Goal: Communication & Community: Answer question/provide support

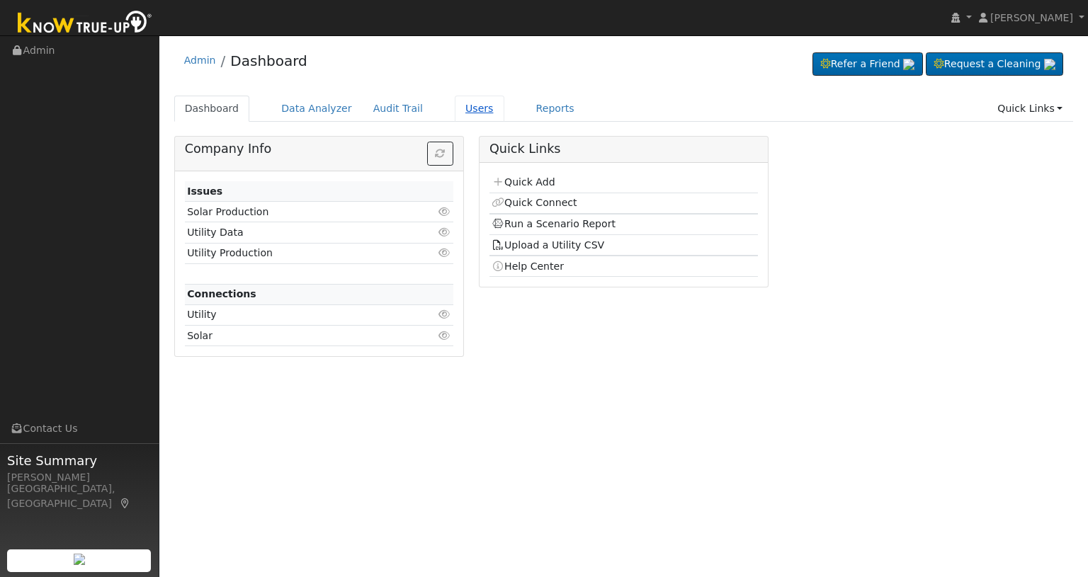
click at [461, 113] on link "Users" at bounding box center [480, 109] width 50 height 26
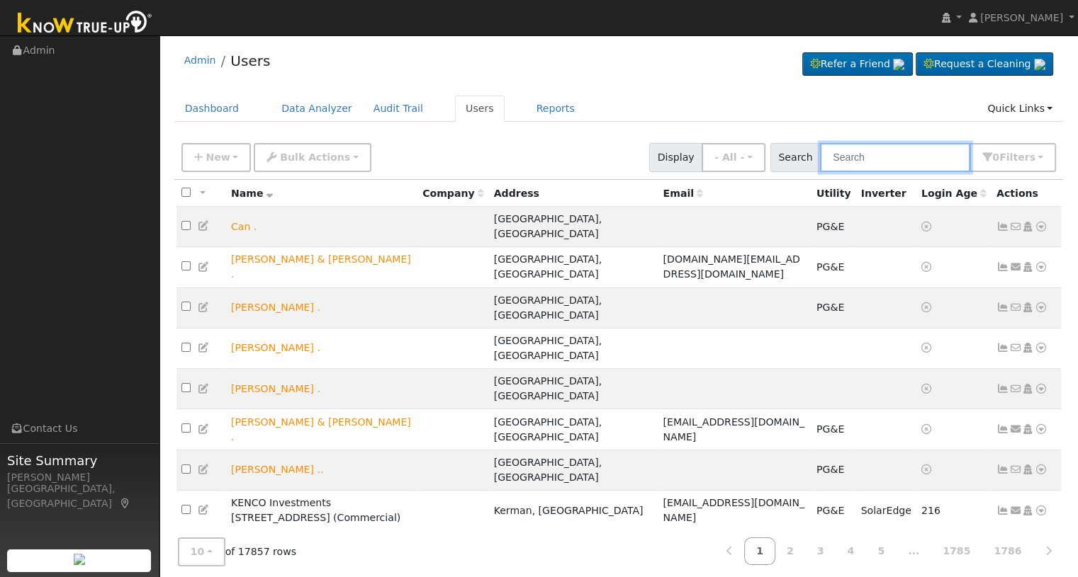
click at [857, 152] on input "text" at bounding box center [895, 157] width 150 height 29
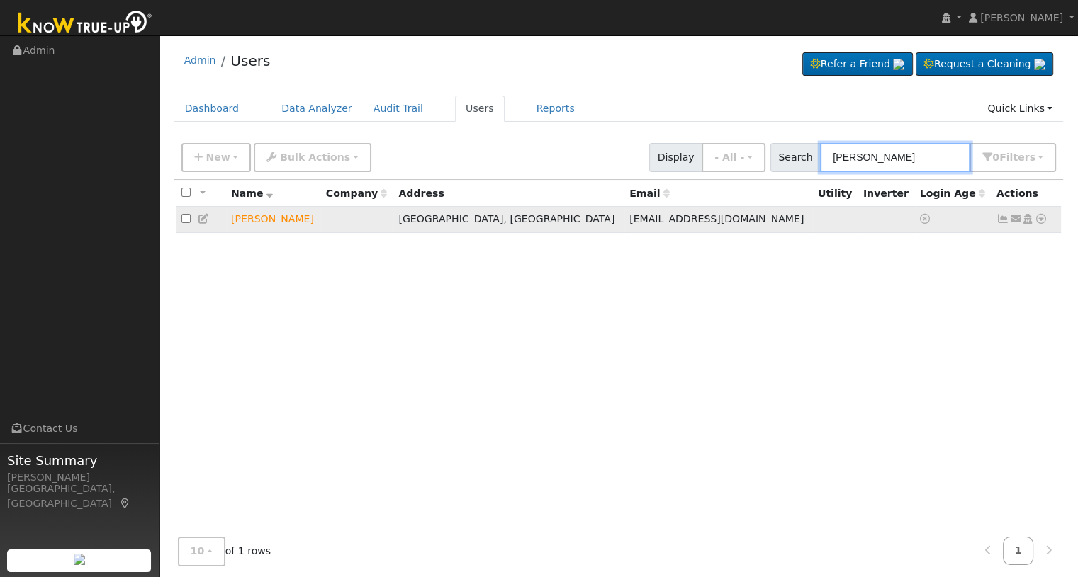
type input "[PERSON_NAME]"
click at [1015, 218] on icon at bounding box center [1015, 219] width 13 height 10
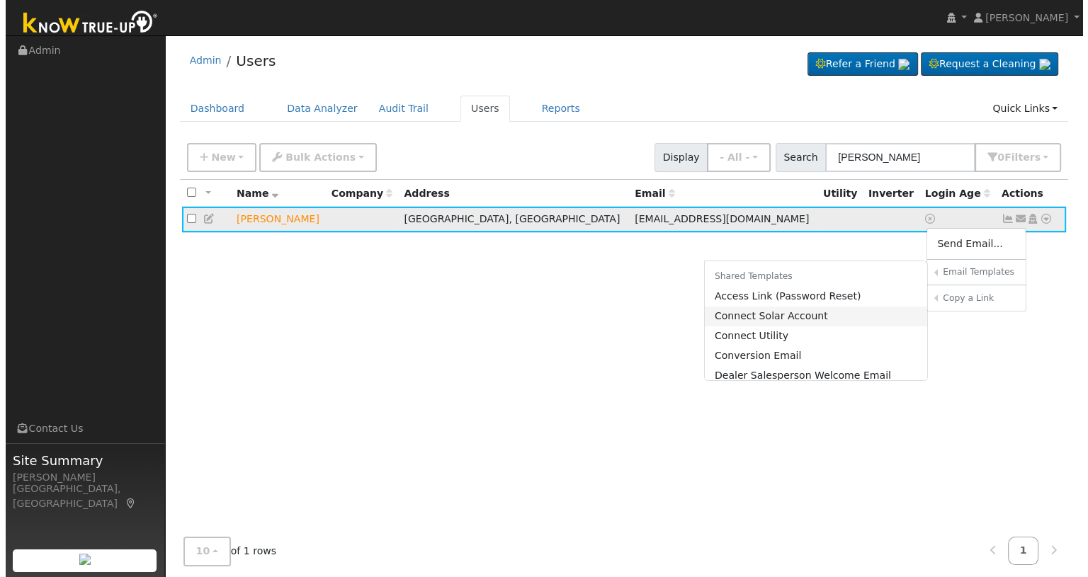
scroll to position [94, 0]
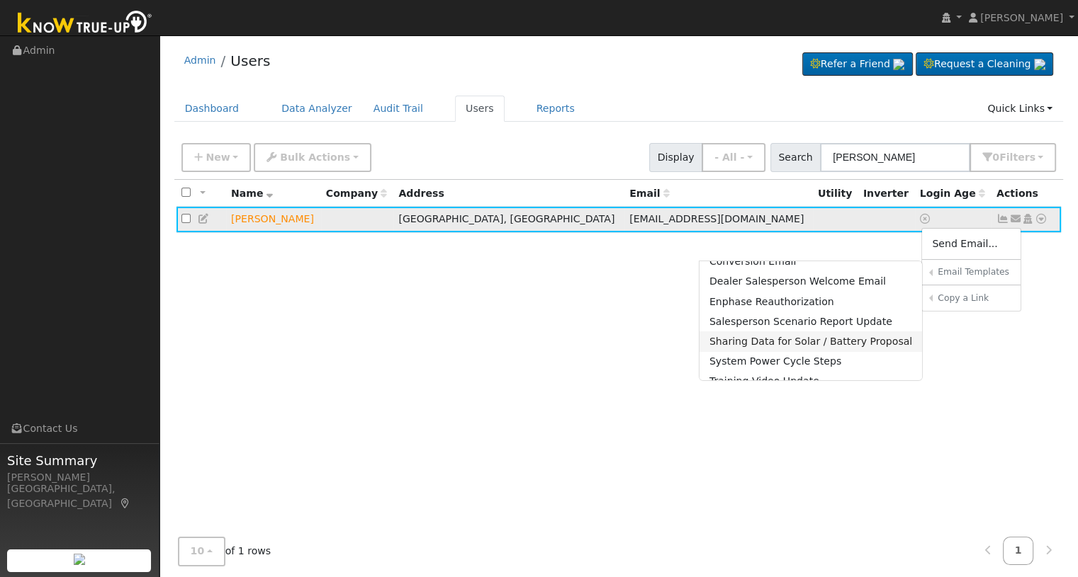
click at [794, 344] on link "Sharing Data for Solar / Battery Proposal" at bounding box center [810, 342] width 223 height 20
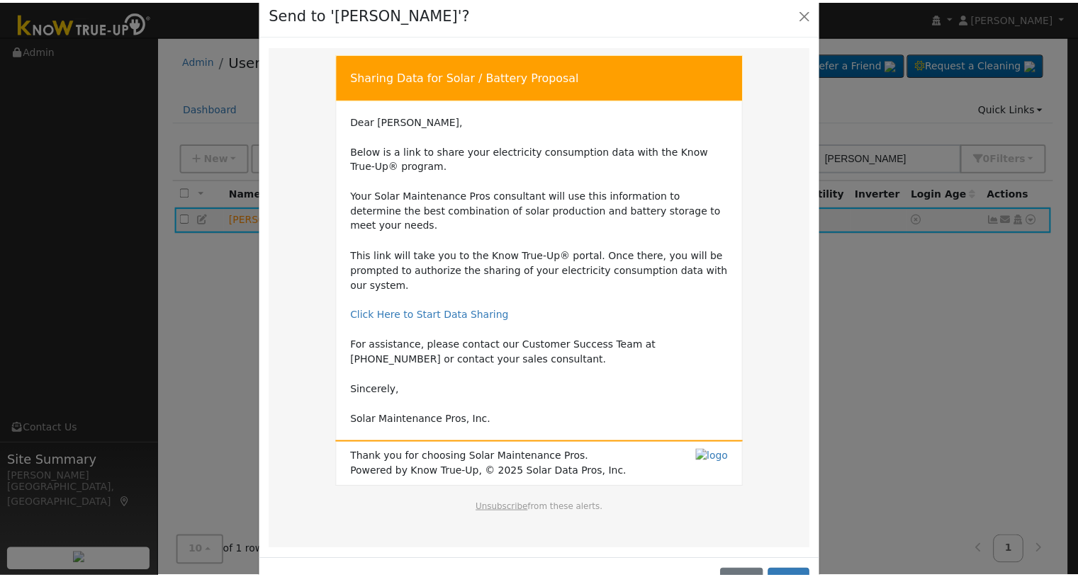
scroll to position [40, 0]
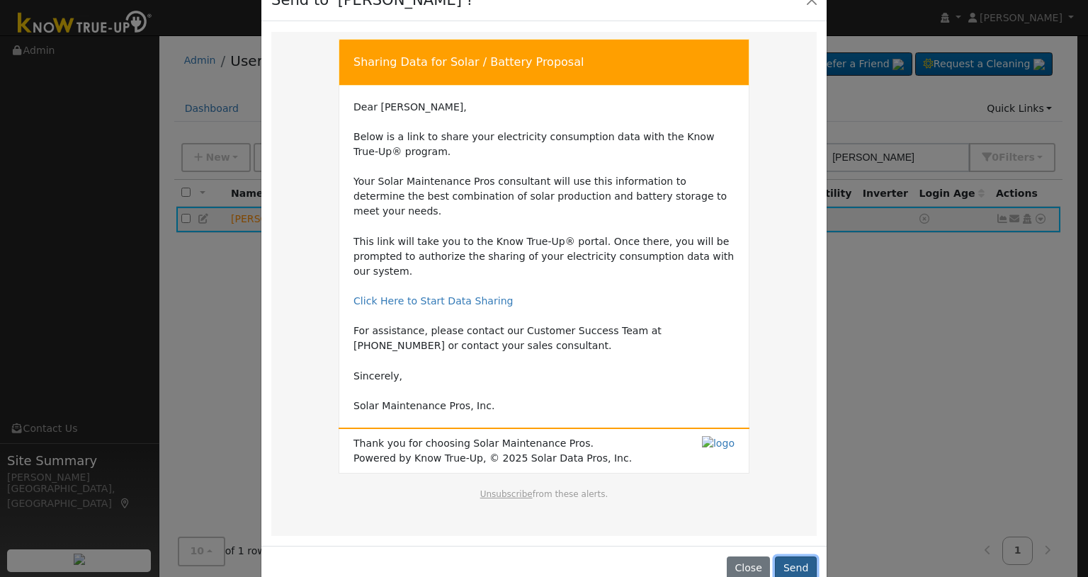
click at [791, 557] on button "Send" at bounding box center [796, 569] width 42 height 24
